Goal: Information Seeking & Learning: Compare options

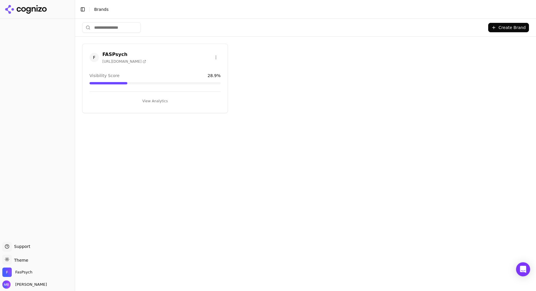
click at [155, 99] on button "View Analytics" at bounding box center [155, 101] width 131 height 9
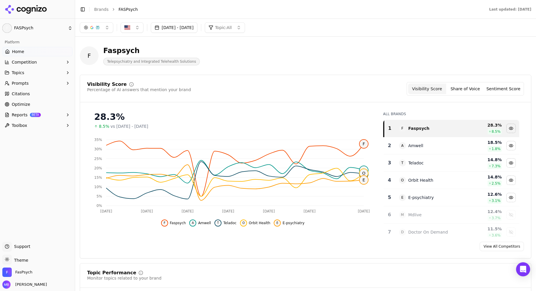
click at [40, 105] on link "Optimize" at bounding box center [37, 104] width 70 height 9
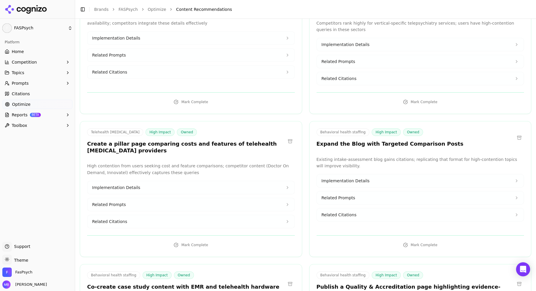
scroll to position [2145, 0]
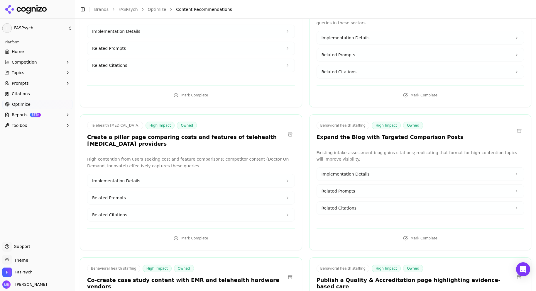
click at [414, 168] on button "Implementation Details" at bounding box center [420, 174] width 207 height 13
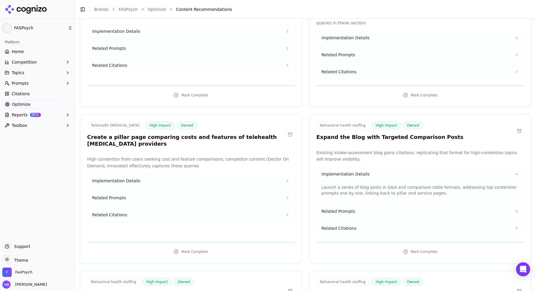
click at [414, 168] on button "Implementation Details" at bounding box center [420, 174] width 207 height 13
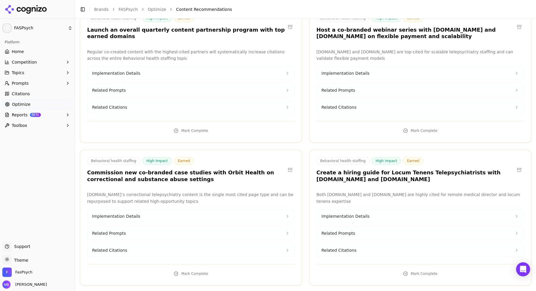
scroll to position [3492, 0]
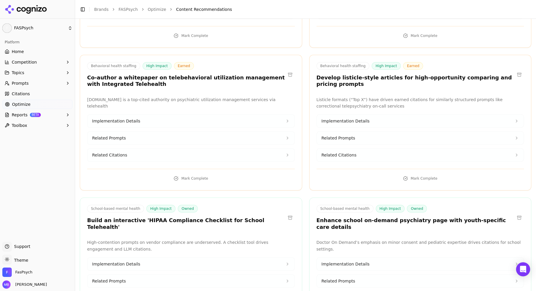
click at [384, 115] on button "Implementation Details" at bounding box center [420, 121] width 207 height 13
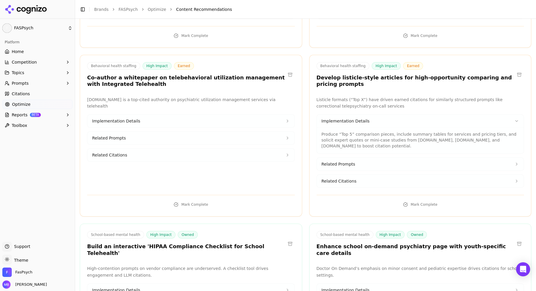
click at [384, 115] on button "Implementation Details" at bounding box center [420, 121] width 207 height 13
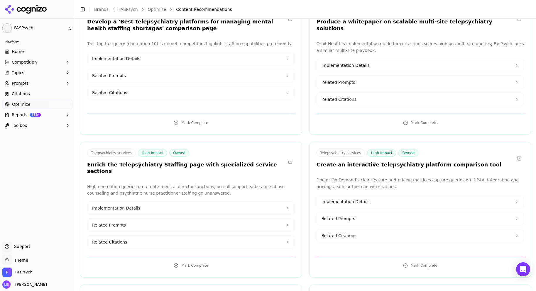
scroll to position [6410, 0]
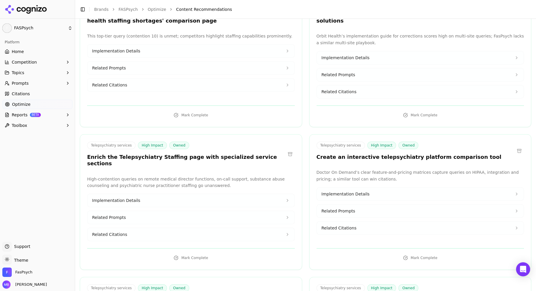
click at [53, 54] on link "Home" at bounding box center [37, 51] width 70 height 9
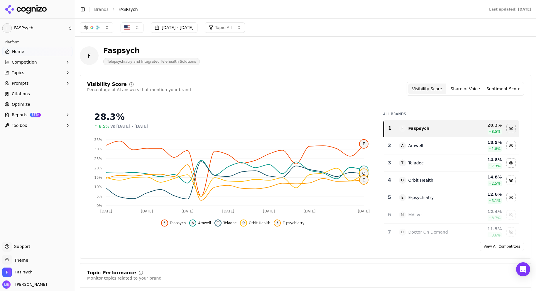
click at [345, 98] on div "Visibility Score Percentage of AI answers that mention your brand Visibility Sc…" at bounding box center [305, 92] width 451 height 20
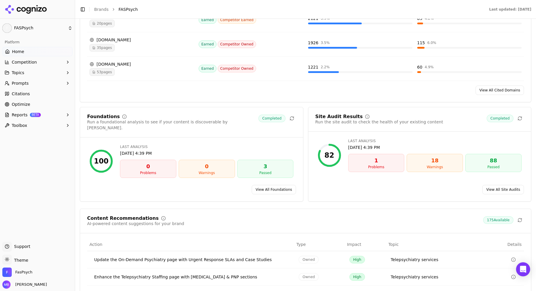
scroll to position [728, 0]
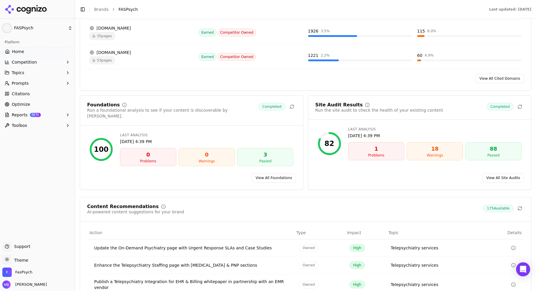
click at [395, 149] on div "1" at bounding box center [376, 149] width 51 height 8
click at [494, 174] on link "View All Site Audits" at bounding box center [503, 177] width 42 height 9
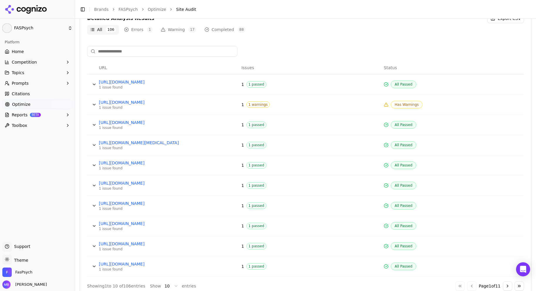
scroll to position [228, 0]
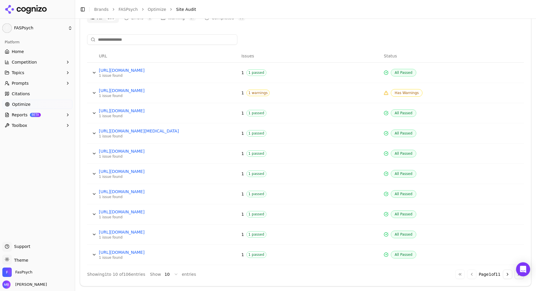
click at [254, 92] on span "1 warnings" at bounding box center [258, 93] width 23 height 6
click at [115, 95] on div "1 issue found" at bounding box center [143, 96] width 88 height 5
click at [94, 95] on button "Data table" at bounding box center [94, 92] width 9 height 9
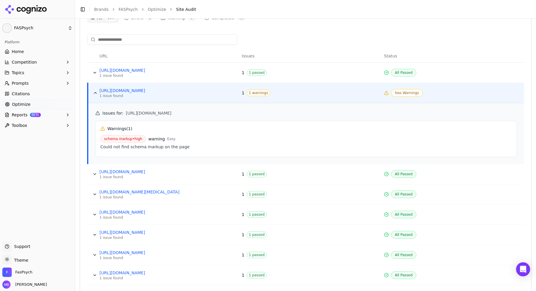
click at [94, 95] on button "Data table" at bounding box center [95, 92] width 9 height 9
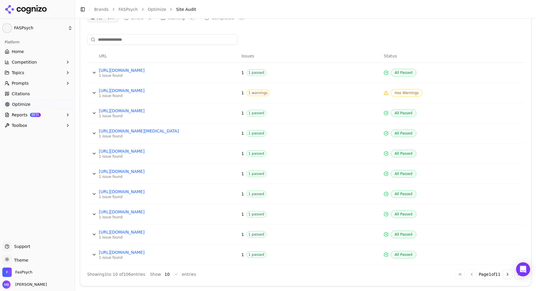
click at [94, 70] on button "Data table" at bounding box center [94, 72] width 9 height 9
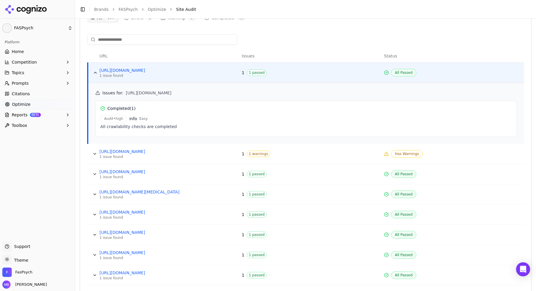
click at [94, 70] on button "Data table" at bounding box center [95, 72] width 9 height 9
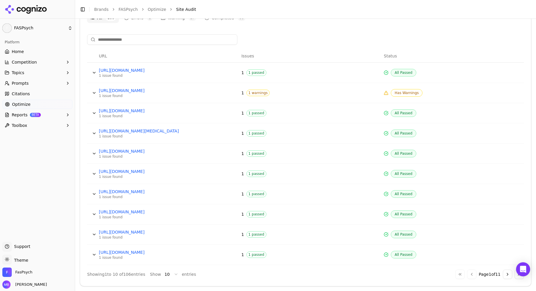
click at [90, 132] on button "Data table" at bounding box center [94, 133] width 9 height 9
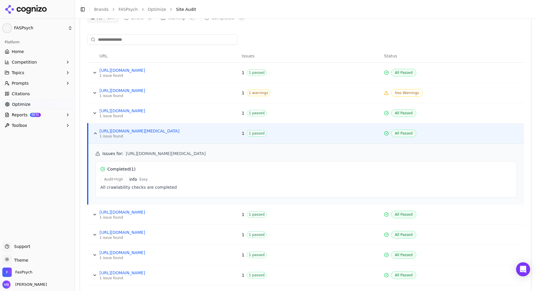
click at [90, 132] on td "Data table" at bounding box center [92, 134] width 9 height 20
click at [92, 131] on button "Data table" at bounding box center [95, 133] width 9 height 9
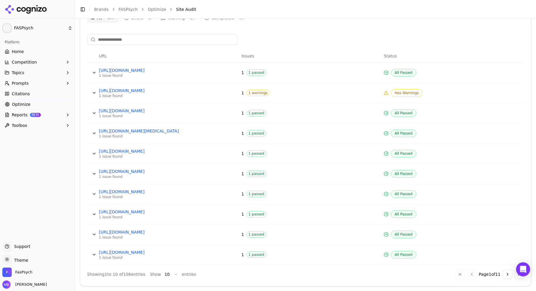
click at [92, 110] on button "Data table" at bounding box center [94, 113] width 9 height 9
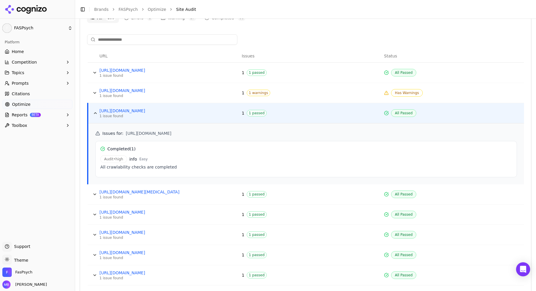
click at [92, 110] on button "Data table" at bounding box center [95, 113] width 9 height 9
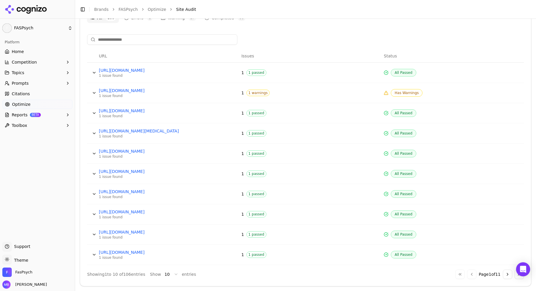
click at [93, 215] on button "Data table" at bounding box center [94, 214] width 9 height 9
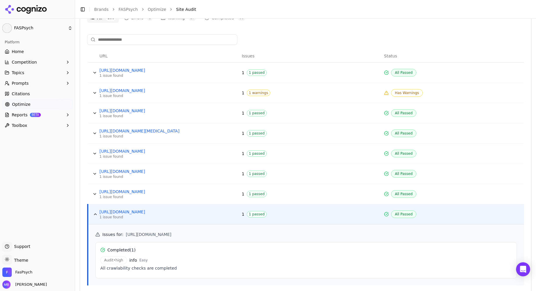
click at [93, 215] on button "Data table" at bounding box center [95, 214] width 9 height 9
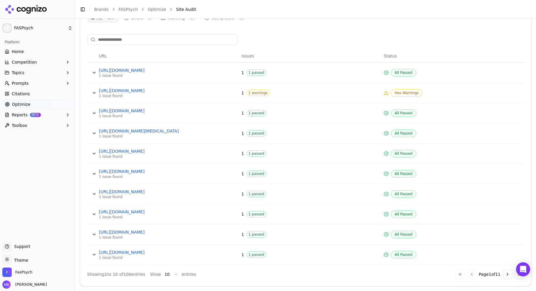
click at [95, 93] on button "Data table" at bounding box center [94, 92] width 9 height 9
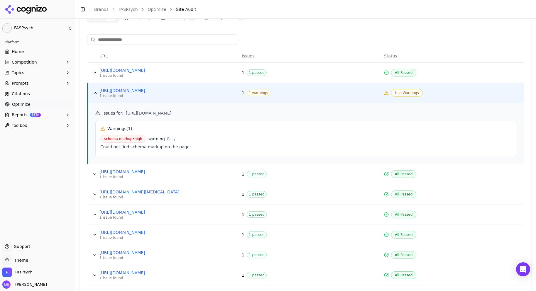
click at [134, 141] on span "schema markup • high" at bounding box center [123, 139] width 46 height 8
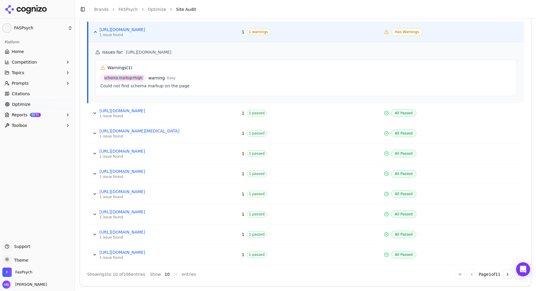
scroll to position [51, 0]
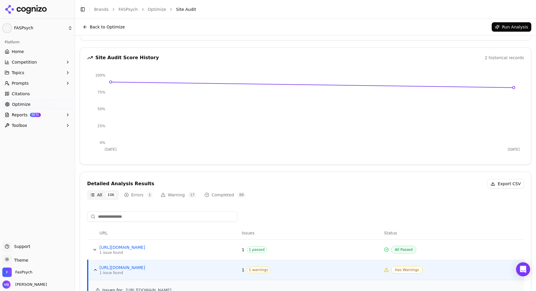
click at [36, 61] on button "Competition" at bounding box center [37, 62] width 70 height 9
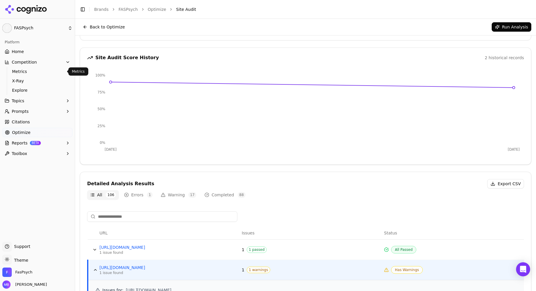
click at [33, 68] on link "Metrics" at bounding box center [38, 71] width 56 height 8
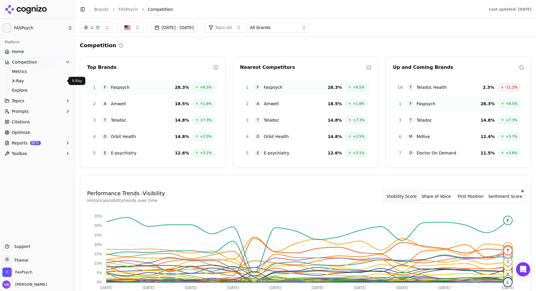
click at [27, 81] on span "X-Ray" at bounding box center [37, 81] width 51 height 6
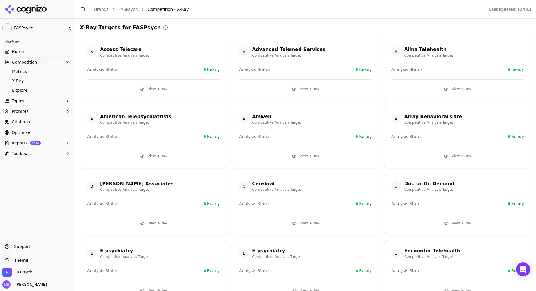
click at [153, 89] on button "View X-Ray" at bounding box center [153, 89] width 133 height 9
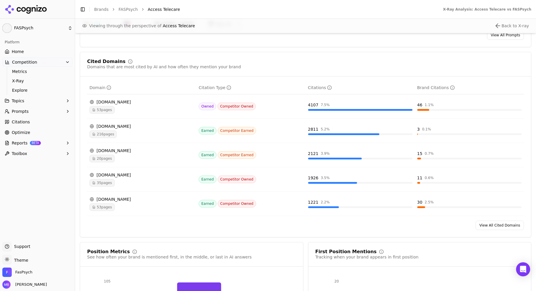
scroll to position [704, 0]
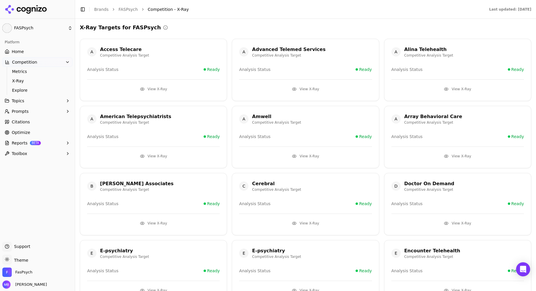
click at [465, 87] on button "View X-Ray" at bounding box center [457, 89] width 133 height 9
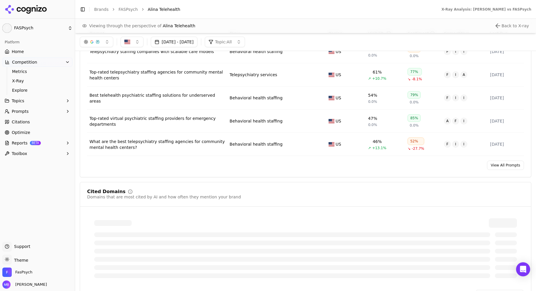
scroll to position [430, 0]
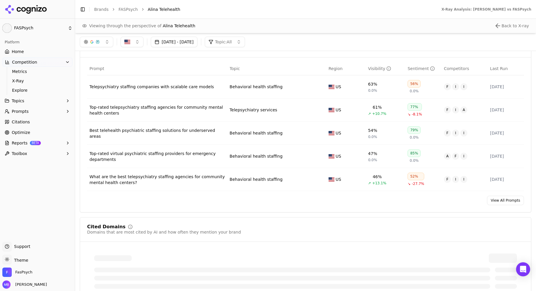
click at [170, 89] on div "Telepsychiatry staffing companies with scalable care models" at bounding box center [158, 87] width 136 height 6
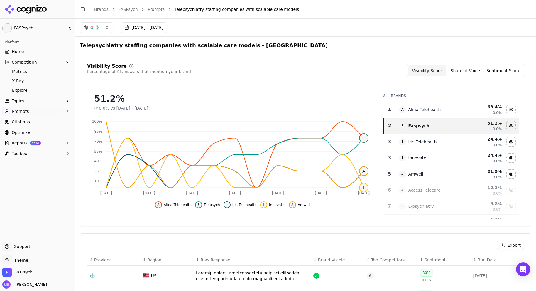
click at [350, 109] on div "0.0% vs [DATE] - [DATE]" at bounding box center [232, 108] width 277 height 6
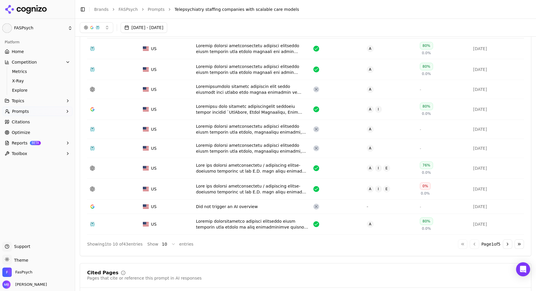
scroll to position [227, 0]
click at [287, 115] on div "Data table" at bounding box center [252, 110] width 113 height 12
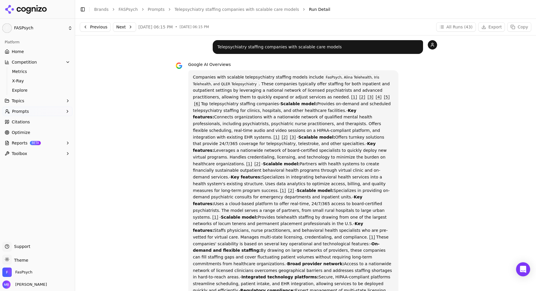
click at [368, 97] on link "[3]" at bounding box center [371, 97] width 6 height 5
click at [54, 152] on button "Toolbox" at bounding box center [37, 153] width 70 height 9
click at [46, 111] on button "Prompts" at bounding box center [37, 111] width 70 height 9
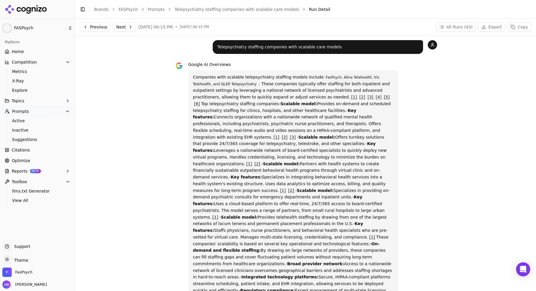
click at [44, 60] on button "Competition" at bounding box center [37, 62] width 70 height 9
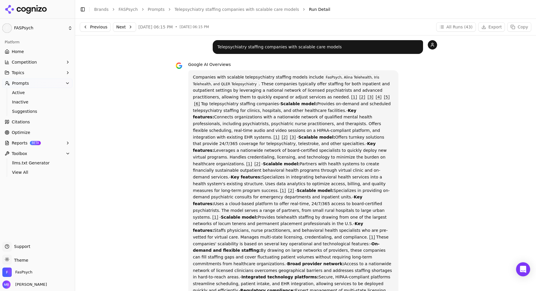
click at [43, 60] on button "Competition" at bounding box center [37, 62] width 70 height 9
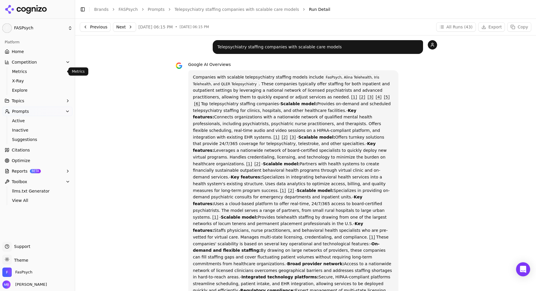
click at [36, 74] on span "Metrics" at bounding box center [37, 72] width 51 height 6
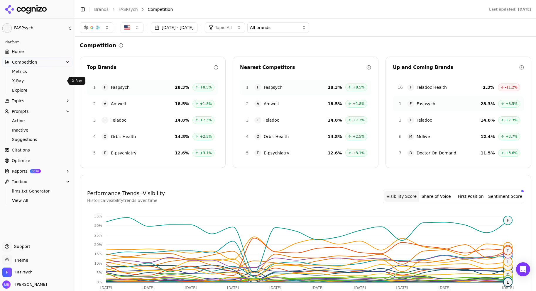
click at [35, 83] on span "X-Ray" at bounding box center [37, 81] width 51 height 6
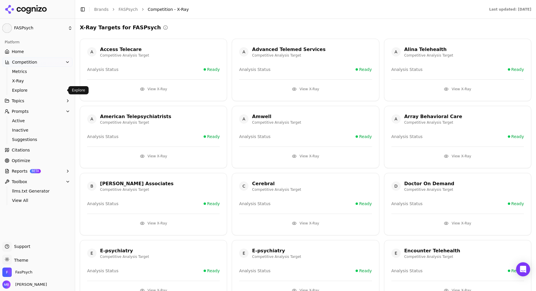
click at [32, 90] on span "Explore" at bounding box center [37, 90] width 51 height 6
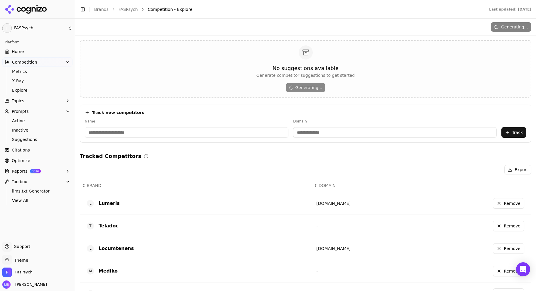
click at [187, 133] on input at bounding box center [187, 132] width 204 height 11
click at [319, 132] on input at bounding box center [395, 132] width 204 height 11
paste input "**********"
click at [289, 132] on input "**********" at bounding box center [360, 132] width 181 height 11
drag, startPoint x: 287, startPoint y: 132, endPoint x: 265, endPoint y: 131, distance: 21.7
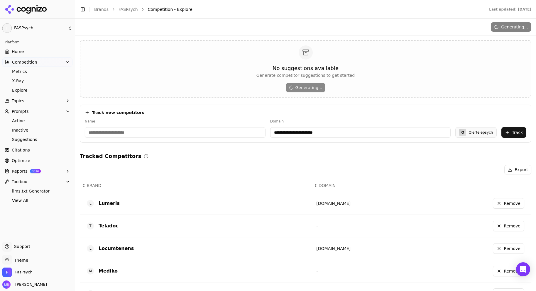
click at [265, 131] on div "**********" at bounding box center [306, 128] width 442 height 19
type input "**********"
click at [178, 136] on input at bounding box center [175, 132] width 181 height 11
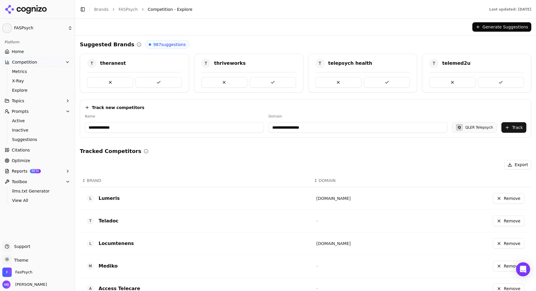
type input "**********"
click at [508, 131] on button "Track" at bounding box center [514, 127] width 25 height 11
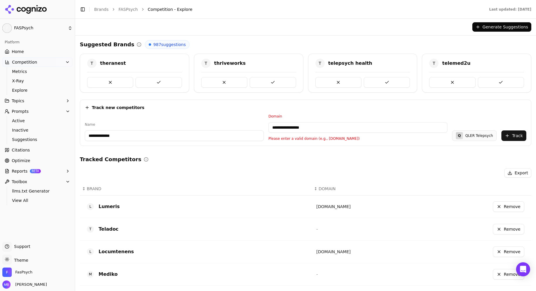
click at [412, 120] on div "**********" at bounding box center [358, 127] width 179 height 27
click at [413, 121] on div "**********" at bounding box center [358, 127] width 179 height 27
click at [412, 124] on input "**********" at bounding box center [358, 127] width 179 height 11
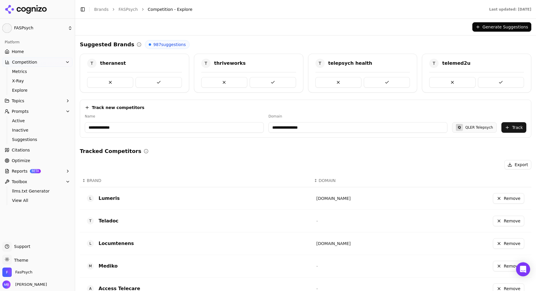
type input "**********"
click at [506, 126] on button "Track" at bounding box center [514, 127] width 25 height 11
click at [33, 71] on span "Metrics" at bounding box center [37, 72] width 51 height 6
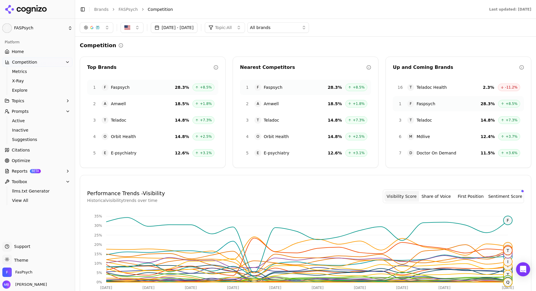
click at [195, 51] on div "Competition Top Brands 1 F Faspsych 28.3 % +8.5% 2 A Amwell 18.5 % +1.8% 3 T Te…" at bounding box center [306, 238] width 452 height 395
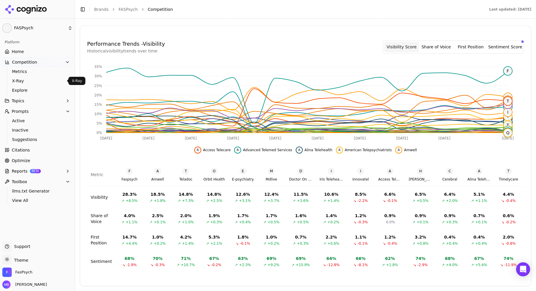
click at [32, 80] on span "X-Ray" at bounding box center [37, 81] width 51 height 6
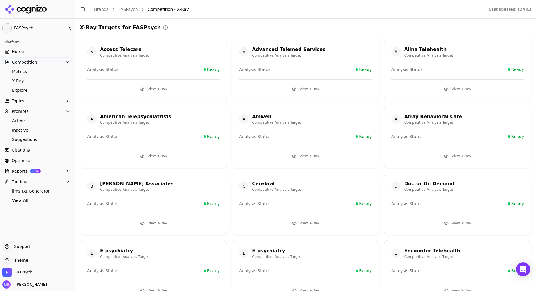
click at [155, 225] on button "View X-Ray" at bounding box center [153, 223] width 133 height 9
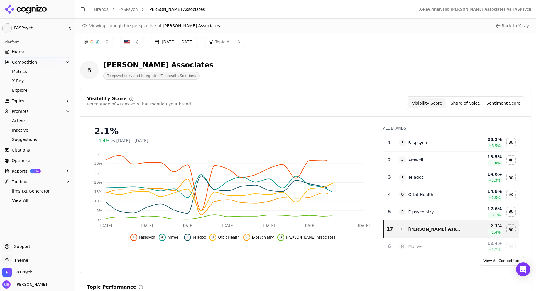
click at [237, 64] on div "B [PERSON_NAME] Associates Telepsychiatry and Integrated Telehealth Solutions" at bounding box center [211, 69] width 263 height 19
click at [169, 76] on span "Telepsychiatry and Integrated Telehealth Solutions" at bounding box center [151, 76] width 97 height 8
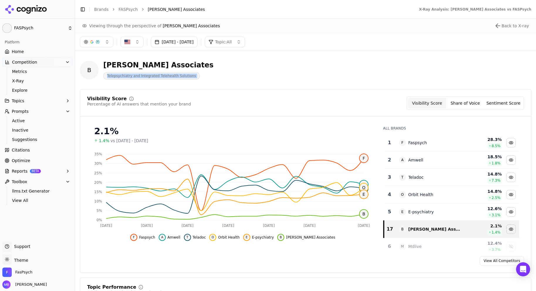
click at [169, 76] on span "Telepsychiatry and Integrated Telehealth Solutions" at bounding box center [151, 76] width 97 height 8
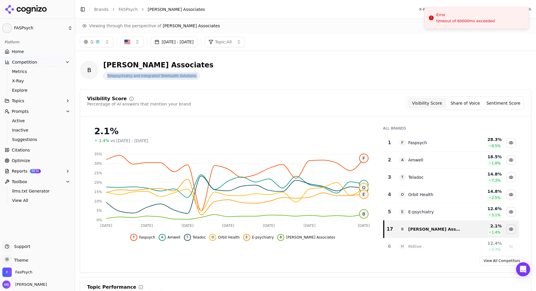
click at [205, 87] on header "B [PERSON_NAME] Associates Telepsychiatry and Integrated Telehealth Solutions" at bounding box center [306, 72] width 452 height 33
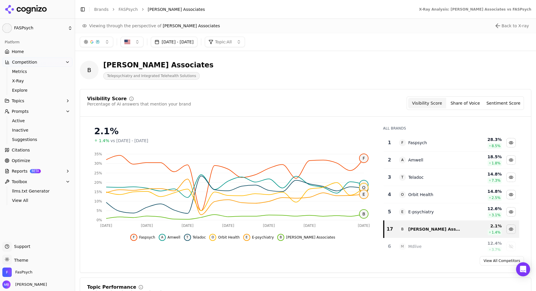
click at [470, 100] on button "Share of Voice" at bounding box center [465, 103] width 38 height 11
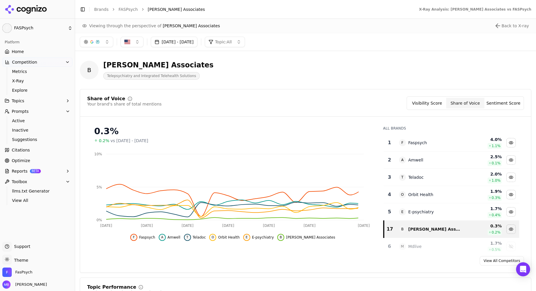
click at [486, 104] on button "Sentiment Score" at bounding box center [504, 103] width 38 height 11
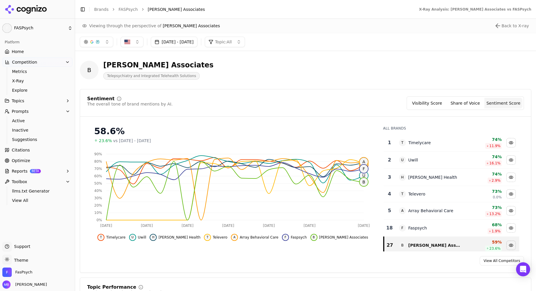
click at [431, 105] on button "Visibility Score" at bounding box center [427, 103] width 38 height 11
